Goal: Transaction & Acquisition: Purchase product/service

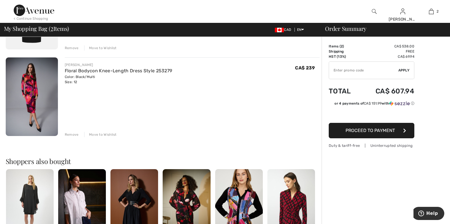
scroll to position [117, 0]
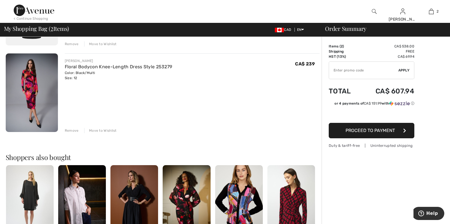
click at [69, 128] on div "Remove" at bounding box center [72, 130] width 14 height 5
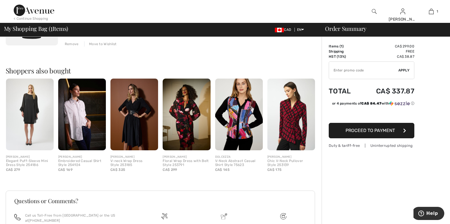
click at [371, 73] on input "TEXT" at bounding box center [363, 70] width 69 height 17
type input "N"
type input "NEW15"
click at [403, 70] on span "Apply" at bounding box center [404, 70] width 11 height 5
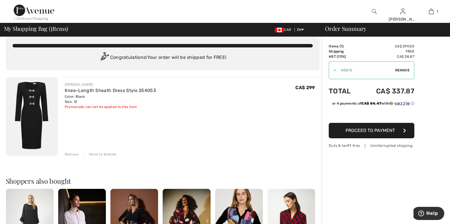
scroll to position [0, 0]
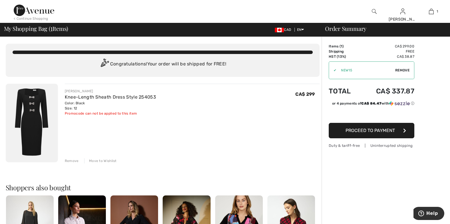
click at [31, 100] on img at bounding box center [32, 123] width 52 height 79
